Goal: Information Seeking & Learning: Learn about a topic

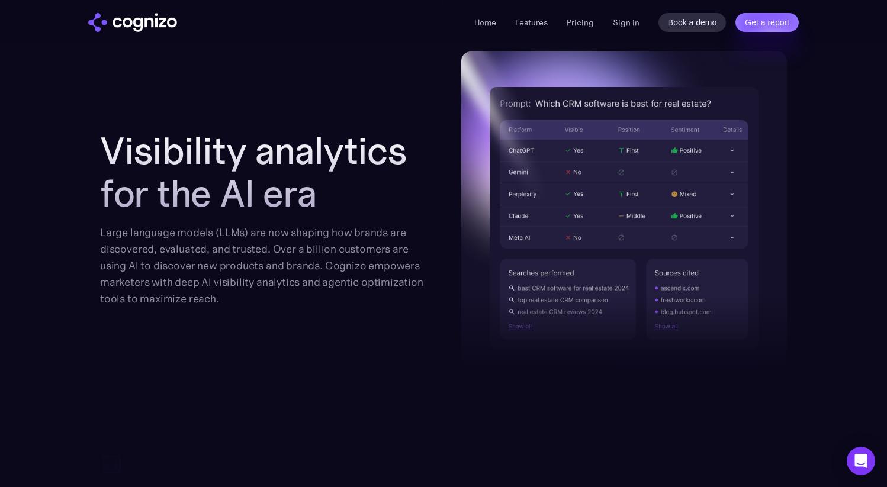
scroll to position [1265, 0]
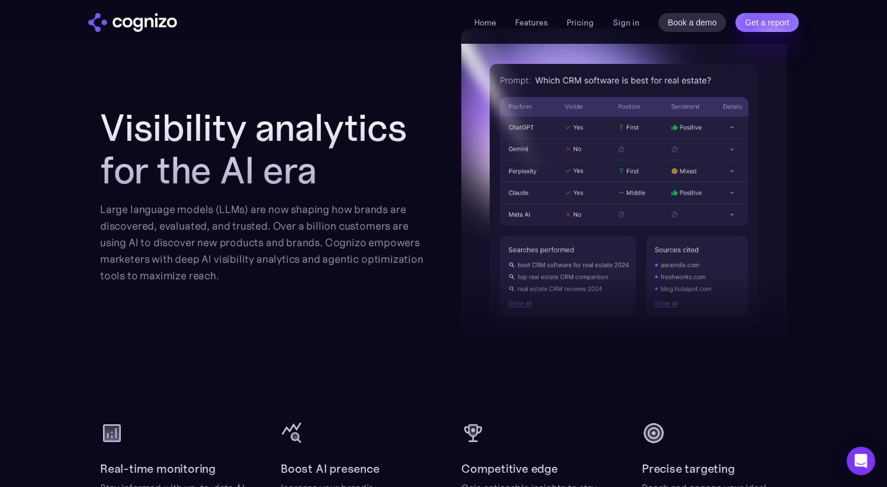
click at [72, 296] on section "Visibility analytics for the AI era Large language models (LLMs) are now shapin…" at bounding box center [443, 268] width 887 height 481
click at [72, 295] on section "Visibility analytics for the AI era Large language models (LLMs) are now shapin…" at bounding box center [443, 268] width 887 height 481
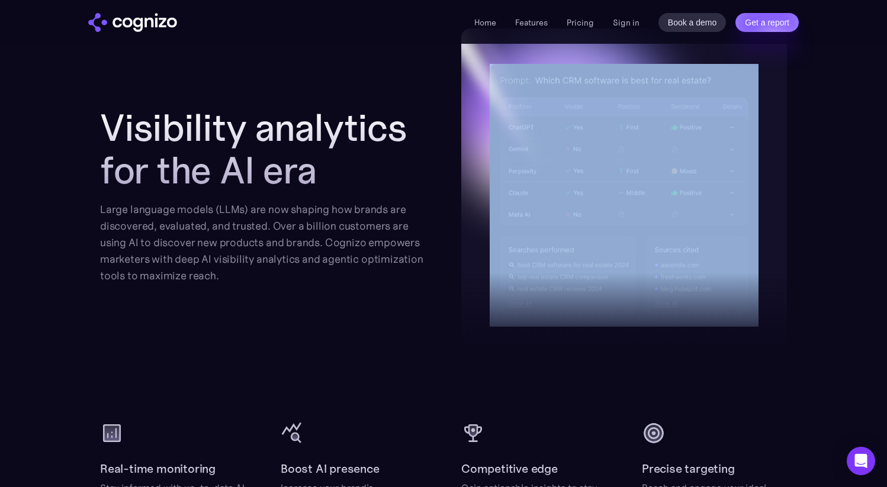
click at [72, 295] on section "Visibility analytics for the AI era Large language models (LLMs) are now shapin…" at bounding box center [443, 268] width 887 height 481
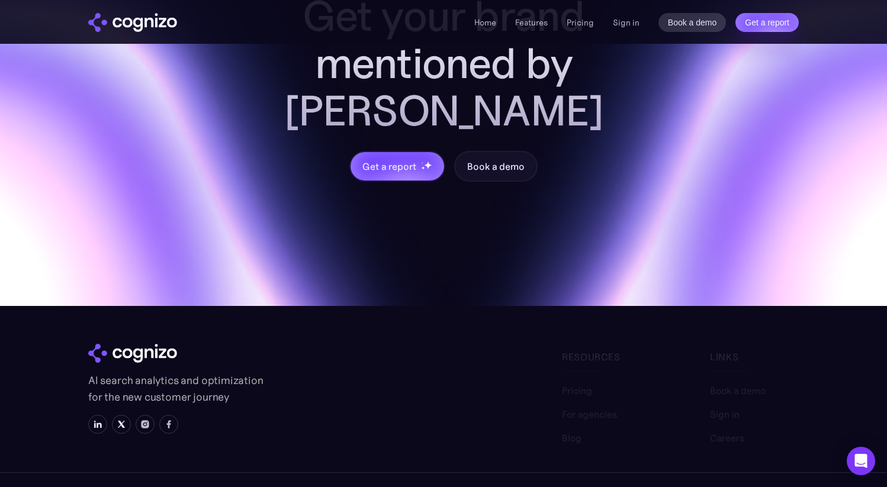
scroll to position [4729, 0]
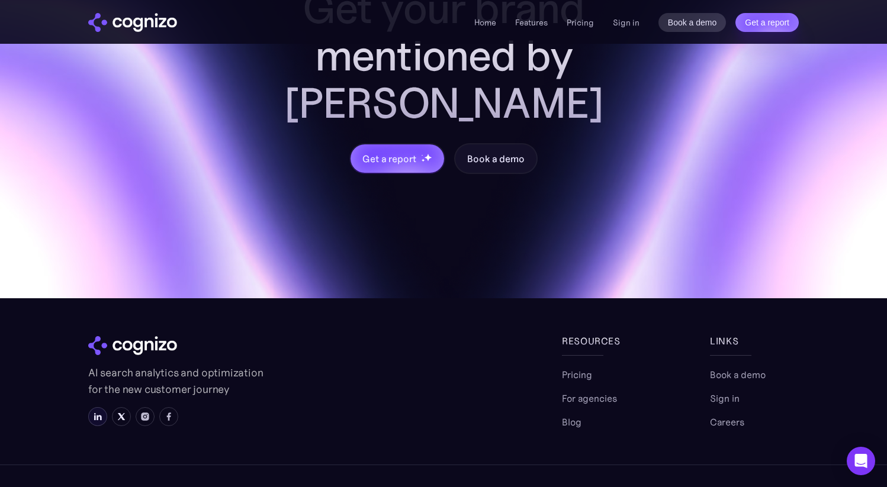
click at [98, 412] on img at bounding box center [97, 416] width 9 height 9
click at [712, 130] on div "Get your brand mentioned by AI Get a report Book a demo" at bounding box center [443, 57] width 887 height 482
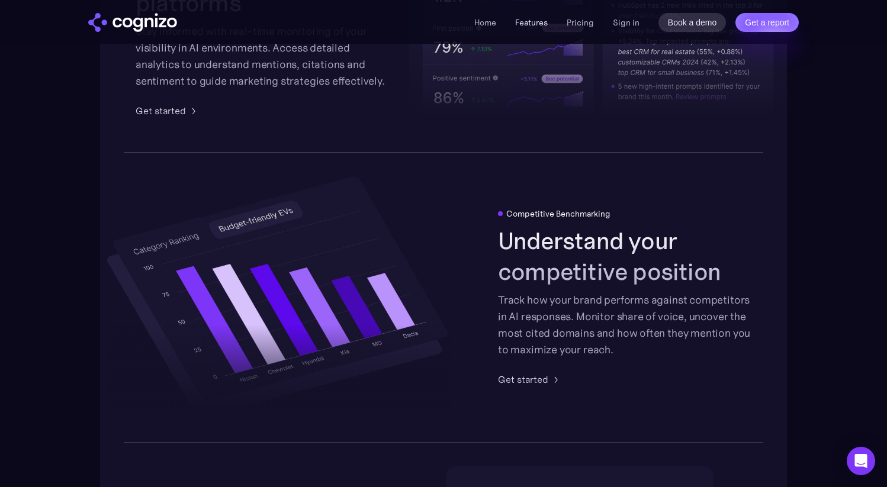
click at [536, 26] on link "Features" at bounding box center [531, 22] width 33 height 11
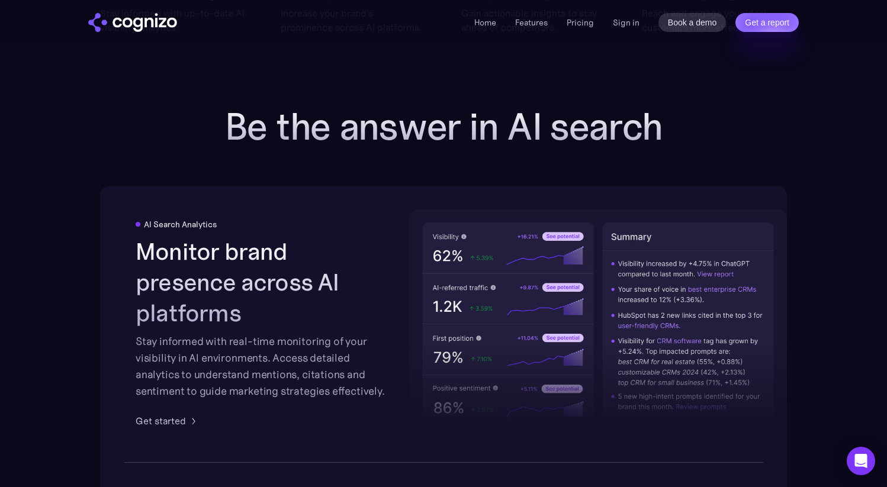
scroll to position [1728, 0]
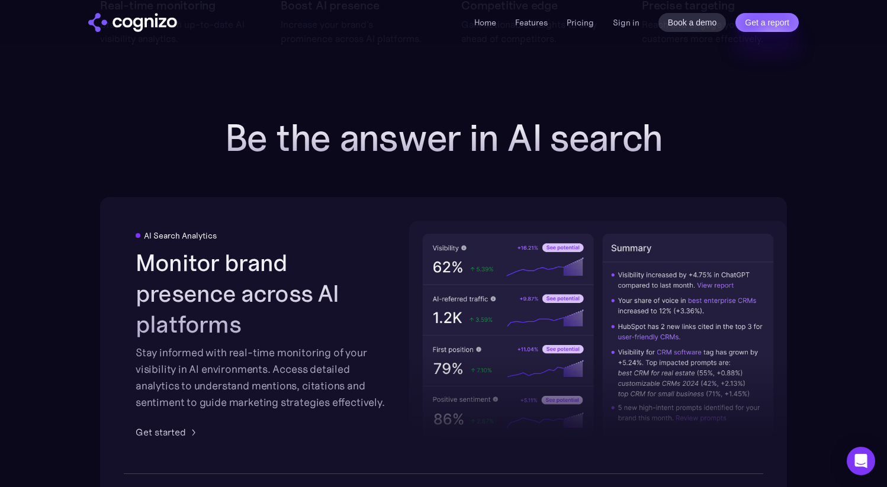
click at [539, 134] on h2 "Be the answer in AI search" at bounding box center [444, 138] width 474 height 43
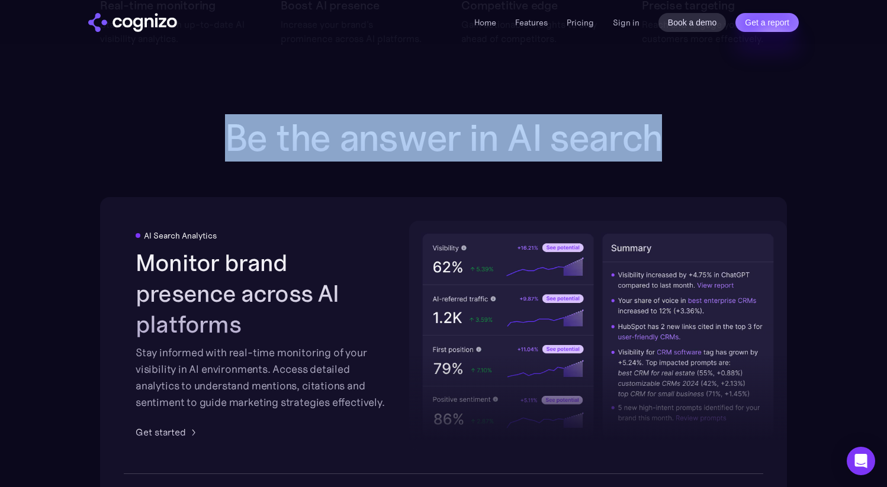
click at [537, 134] on h2 "Be the answer in AI search" at bounding box center [444, 138] width 474 height 43
